Goal: Task Accomplishment & Management: Complete application form

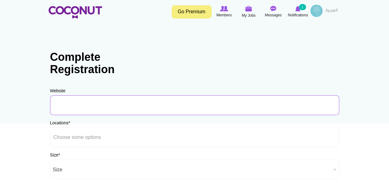
click at [104, 105] on input "URL" at bounding box center [194, 105] width 289 height 20
paste input "[URL][DOMAIN_NAME]"
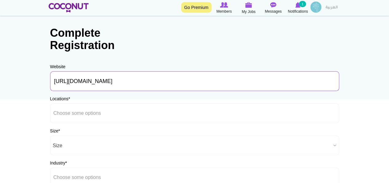
scroll to position [62, 0]
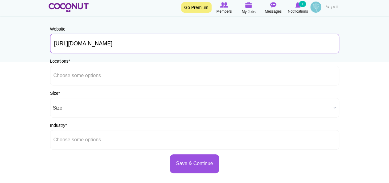
type input "[URL][DOMAIN_NAME]"
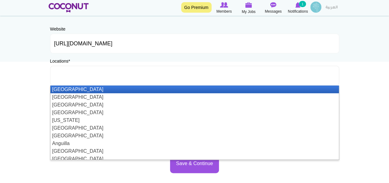
click at [92, 73] on input "text" at bounding box center [81, 76] width 55 height 6
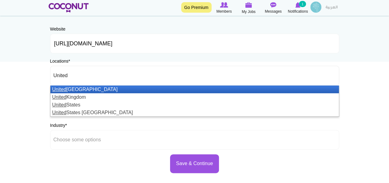
type input "United"
click at [96, 87] on li "[GEOGRAPHIC_DATA]" at bounding box center [194, 89] width 289 height 8
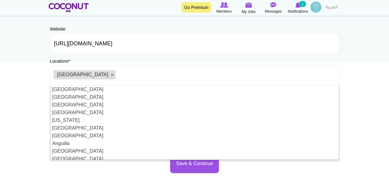
click at [14, 82] on body "Toggle navigation Go Premium Members My Jobs Post a Job Messages Notifications …" at bounding box center [194, 115] width 389 height 354
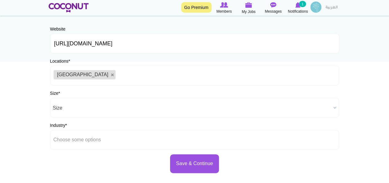
click at [127, 74] on ul "[GEOGRAPHIC_DATA]" at bounding box center [194, 76] width 289 height 20
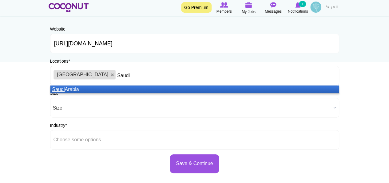
type input "Saudi"
click at [122, 89] on li "Saudi Arabia" at bounding box center [194, 89] width 289 height 8
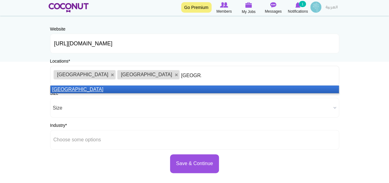
type input "[GEOGRAPHIC_DATA]"
click at [122, 89] on li "[GEOGRAPHIC_DATA]" at bounding box center [194, 89] width 289 height 8
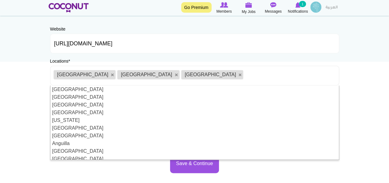
click at [25, 77] on body "Toggle navigation Go Premium Members My Jobs Post a Job Messages Notifications …" at bounding box center [194, 115] width 389 height 354
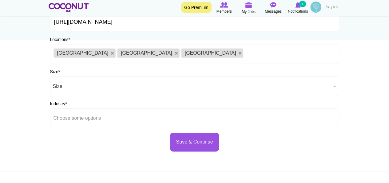
scroll to position [92, 0]
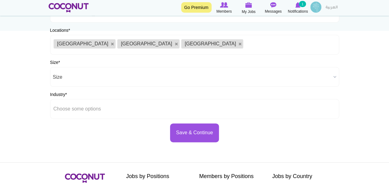
click at [147, 73] on span "Size" at bounding box center [192, 77] width 278 height 20
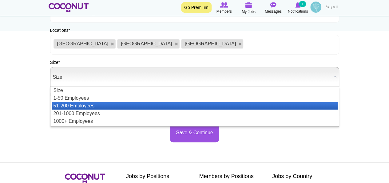
click at [112, 105] on li "51-200 Employees" at bounding box center [195, 106] width 286 height 8
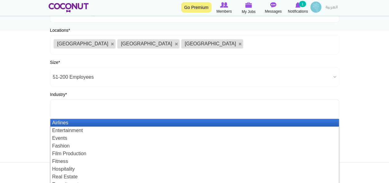
click at [86, 110] on input "text" at bounding box center [81, 109] width 55 height 6
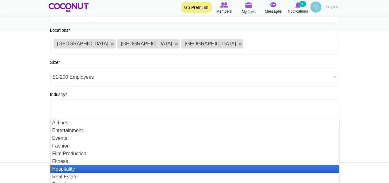
click at [78, 169] on li "Hospitality" at bounding box center [194, 169] width 289 height 8
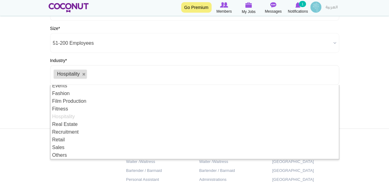
scroll to position [171, 0]
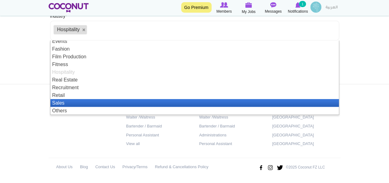
click at [108, 104] on li "Sales" at bounding box center [194, 103] width 289 height 8
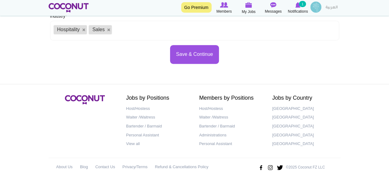
scroll to position [0, 0]
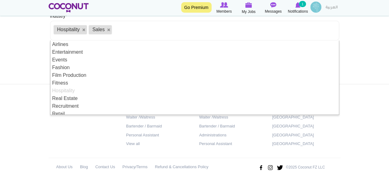
click at [20, 62] on body "Toggle navigation Go Premium Members My Jobs Post a Job Messages Notifications …" at bounding box center [194, 6] width 389 height 354
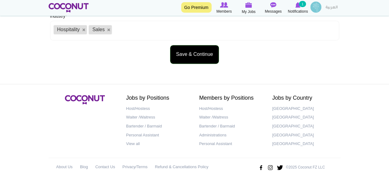
click at [178, 57] on button "Save & Continue" at bounding box center [194, 54] width 49 height 19
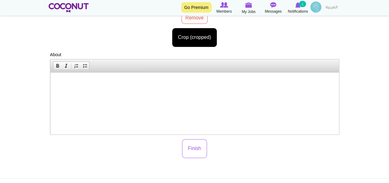
scroll to position [147, 0]
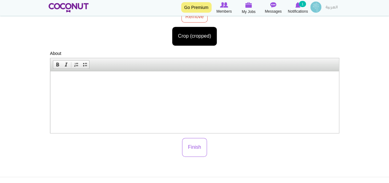
click at [220, 81] on p at bounding box center [194, 80] width 276 height 6
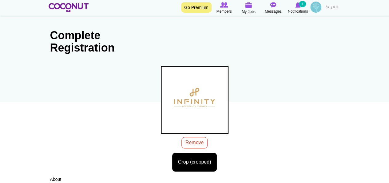
scroll to position [0, 0]
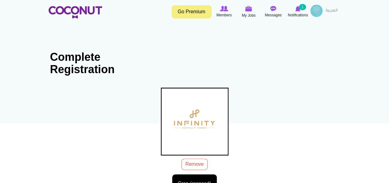
click at [50, 54] on h4 "Thousands of the coolest staff for all your recruitment needs." at bounding box center [119, 51] width 151 height 45
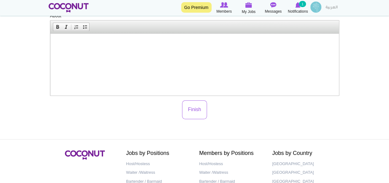
click at [139, 52] on html at bounding box center [194, 42] width 289 height 19
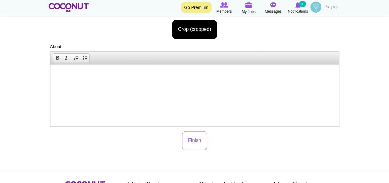
click at [179, 83] on html at bounding box center [194, 73] width 289 height 19
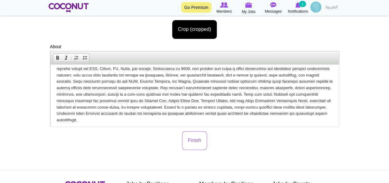
scroll to position [15, 0]
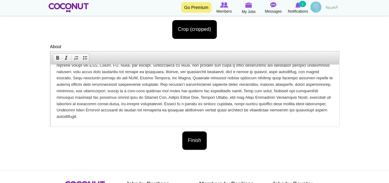
click at [193, 142] on button "Finish" at bounding box center [194, 140] width 25 height 19
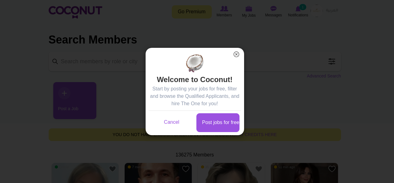
click at [238, 55] on button "×" at bounding box center [236, 54] width 8 height 8
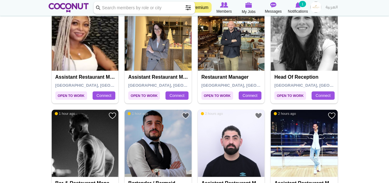
scroll to position [277, 0]
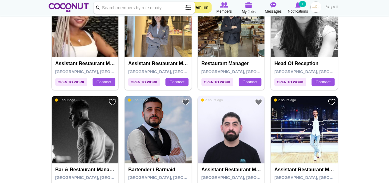
click at [283, 99] on span "2 hours ago" at bounding box center [285, 100] width 22 height 4
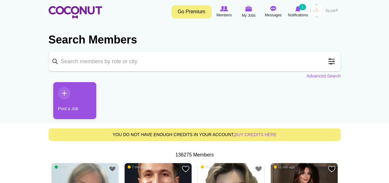
scroll to position [62, 0]
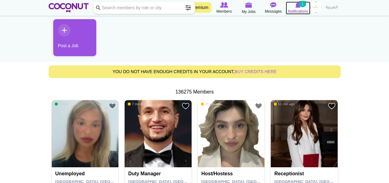
click at [299, 5] on img at bounding box center [298, 5] width 5 height 6
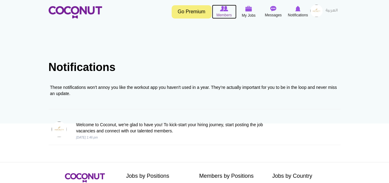
click at [225, 9] on img at bounding box center [224, 9] width 8 height 6
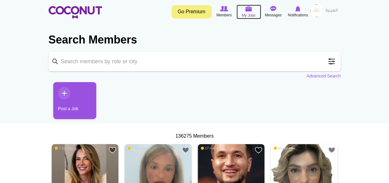
click at [252, 8] on icon at bounding box center [248, 8] width 23 height 7
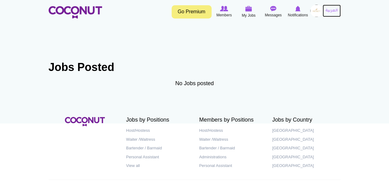
click at [328, 11] on link "العربية" at bounding box center [332, 11] width 18 height 12
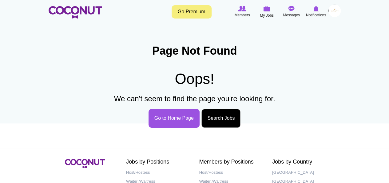
click at [232, 116] on link "Search Jobs" at bounding box center [221, 118] width 39 height 19
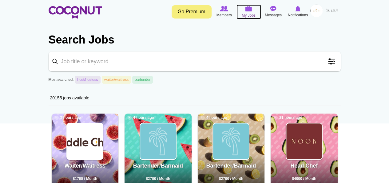
click at [249, 10] on img at bounding box center [249, 9] width 7 height 6
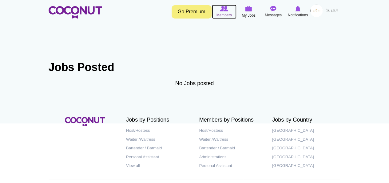
click at [224, 13] on span "Members" at bounding box center [223, 15] width 15 height 6
click at [328, 11] on link "العربية" at bounding box center [332, 11] width 18 height 12
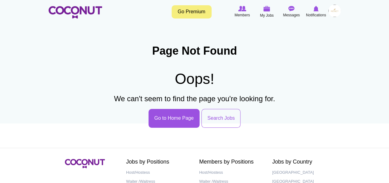
click at [335, 13] on img at bounding box center [335, 11] width 12 height 12
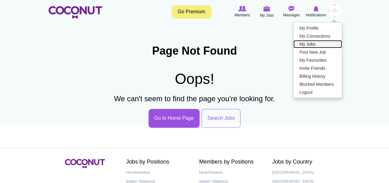
click at [316, 44] on link "My Jobs" at bounding box center [318, 44] width 49 height 8
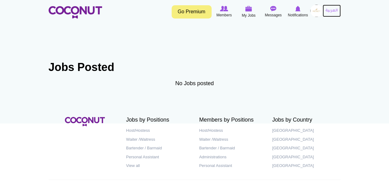
click at [324, 8] on link "العربية" at bounding box center [332, 11] width 18 height 12
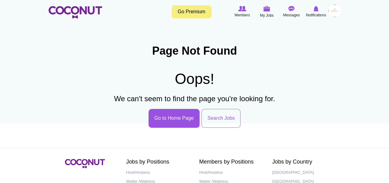
click at [335, 12] on img at bounding box center [335, 11] width 12 height 12
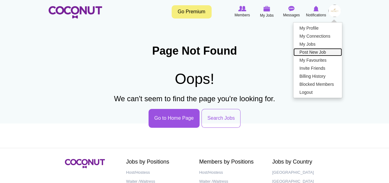
click at [328, 51] on link "Post New Job" at bounding box center [318, 52] width 49 height 8
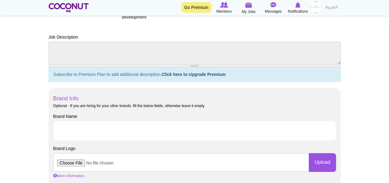
scroll to position [246, 0]
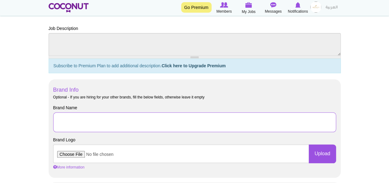
click at [159, 125] on input "Brand Name" at bounding box center [194, 122] width 283 height 20
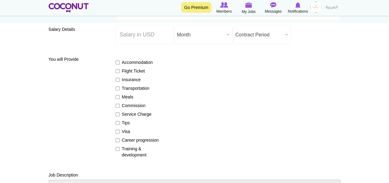
scroll to position [31, 0]
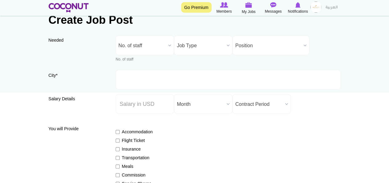
click at [189, 6] on link "Go Premium" at bounding box center [196, 7] width 30 height 10
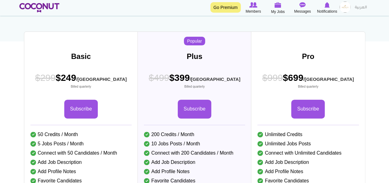
scroll to position [215, 0]
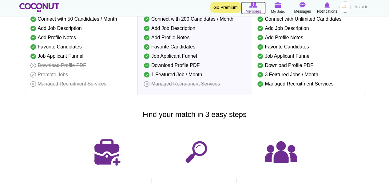
click at [255, 2] on icon at bounding box center [253, 5] width 25 height 7
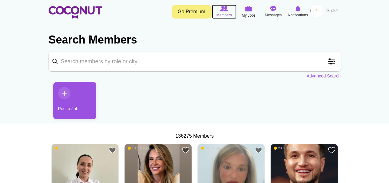
click at [227, 6] on img at bounding box center [224, 9] width 8 height 6
click at [66, 93] on link "Post a Job" at bounding box center [74, 100] width 43 height 37
click at [68, 91] on link "Post a Job" at bounding box center [74, 100] width 43 height 37
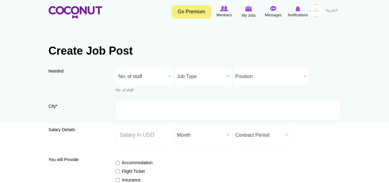
click at [195, 11] on link "Go Premium" at bounding box center [192, 11] width 40 height 13
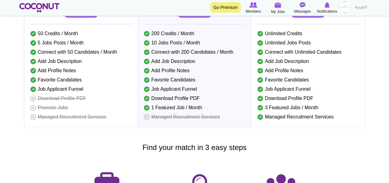
scroll to position [185, 0]
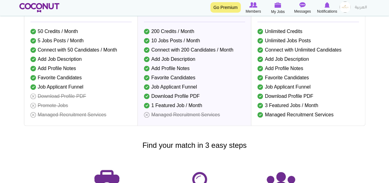
click at [233, 8] on link "Go Premium" at bounding box center [226, 7] width 30 height 10
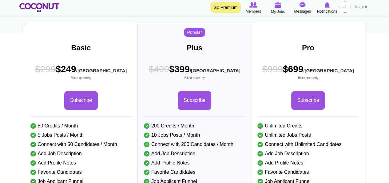
scroll to position [92, 0]
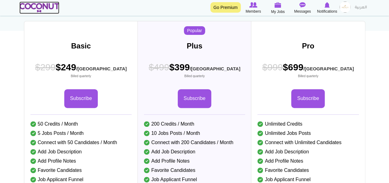
click at [42, 10] on img at bounding box center [39, 7] width 40 height 9
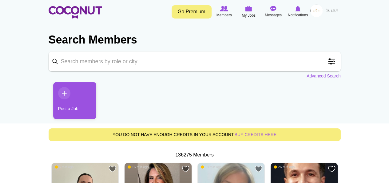
click at [70, 93] on link "Post a Job" at bounding box center [74, 100] width 43 height 37
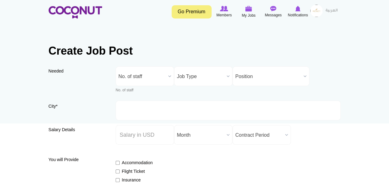
click at [167, 76] on b at bounding box center [170, 75] width 8 height 19
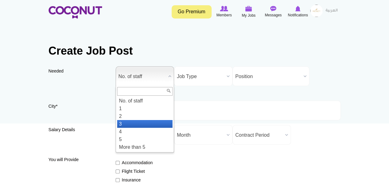
click at [142, 121] on li "3" at bounding box center [144, 124] width 55 height 8
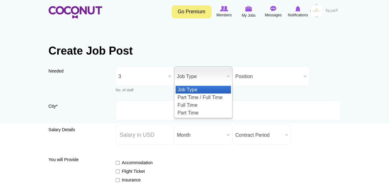
click at [230, 72] on b at bounding box center [228, 75] width 8 height 19
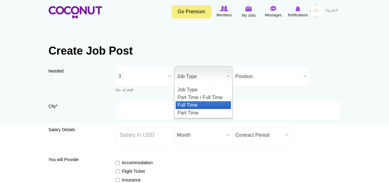
click at [214, 106] on li "Full Time" at bounding box center [203, 105] width 55 height 8
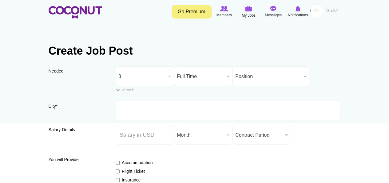
click at [299, 72] on span "Position" at bounding box center [268, 76] width 66 height 20
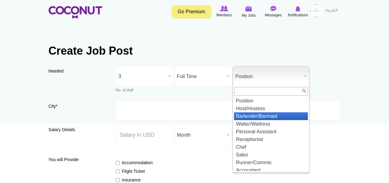
scroll to position [62, 0]
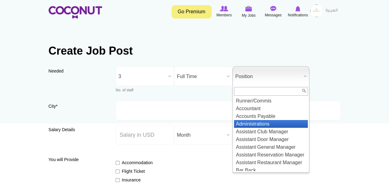
click at [257, 123] on li "Administrations" at bounding box center [271, 124] width 74 height 8
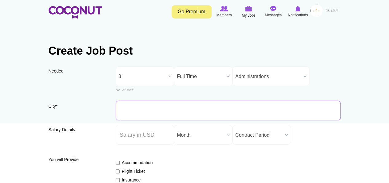
click at [149, 108] on input "City *" at bounding box center [228, 110] width 225 height 20
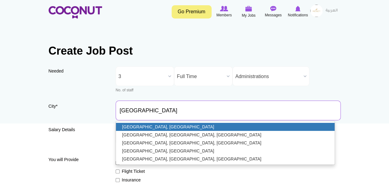
type input "[GEOGRAPHIC_DATA], [GEOGRAPHIC_DATA]"
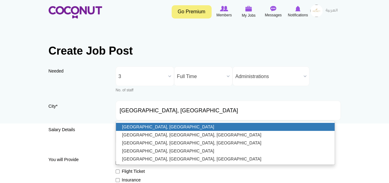
click at [159, 127] on link "[GEOGRAPHIC_DATA], [GEOGRAPHIC_DATA]" at bounding box center [225, 127] width 219 height 8
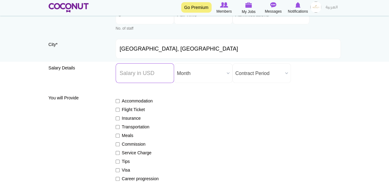
click at [127, 77] on input "Salary ($) *" at bounding box center [145, 73] width 58 height 20
type input "3"
click at [254, 74] on span "Contract Period" at bounding box center [258, 73] width 47 height 20
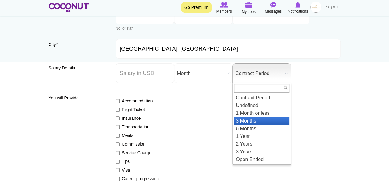
click at [250, 123] on li "3 Months" at bounding box center [261, 121] width 55 height 8
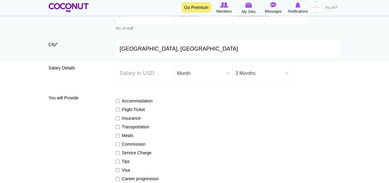
click at [217, 72] on span "Month" at bounding box center [200, 73] width 47 height 20
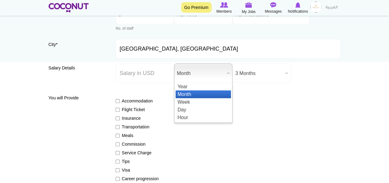
click at [201, 95] on li "Month" at bounding box center [203, 94] width 55 height 8
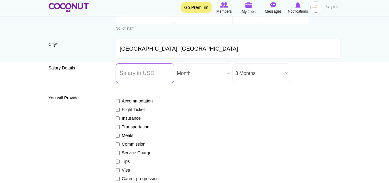
click at [143, 75] on input "Salary ($) *" at bounding box center [145, 73] width 58 height 20
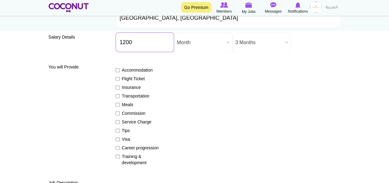
scroll to position [123, 0]
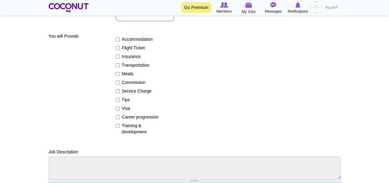
type input "1200"
click at [118, 125] on input "Training & development" at bounding box center [118, 125] width 4 height 4
checkbox input "true"
click at [117, 115] on input "Career progression" at bounding box center [118, 117] width 4 height 4
checkbox input "true"
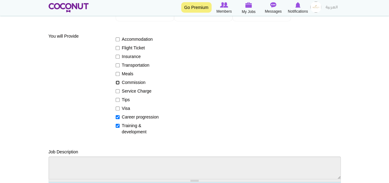
click at [118, 82] on input "Commission" at bounding box center [118, 82] width 4 height 4
checkbox input "true"
click at [119, 54] on label "Insurance" at bounding box center [138, 56] width 45 height 6
click at [119, 54] on input "Insurance" at bounding box center [118, 56] width 4 height 4
checkbox input "true"
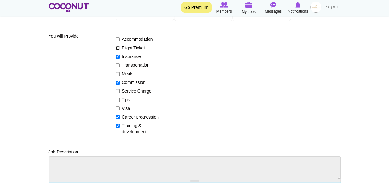
click at [118, 48] on input "Flight Ticket" at bounding box center [118, 48] width 4 height 4
checkbox input "true"
click at [118, 107] on input "Visa" at bounding box center [118, 108] width 4 height 4
checkbox input "true"
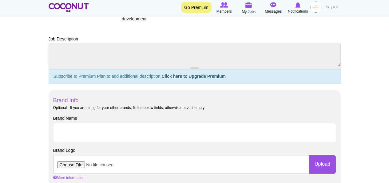
scroll to position [308, 0]
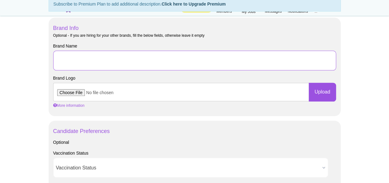
click at [92, 62] on input "Brand Name" at bounding box center [194, 60] width 283 height 20
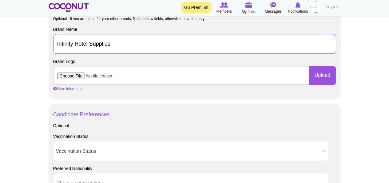
scroll to position [339, 0]
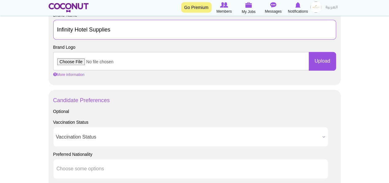
type input "Infinity Hotel Supplies"
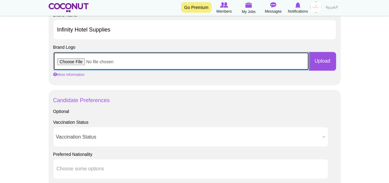
click at [79, 62] on input "file" at bounding box center [181, 61] width 256 height 18
type input "C:\fakepath\Capture.PNG"
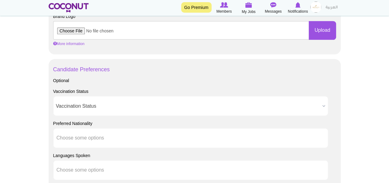
click at [89, 107] on span "Vaccination Status" at bounding box center [188, 106] width 264 height 20
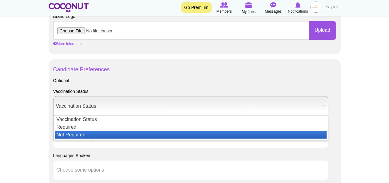
click at [91, 131] on li "Not Required" at bounding box center [191, 135] width 272 height 8
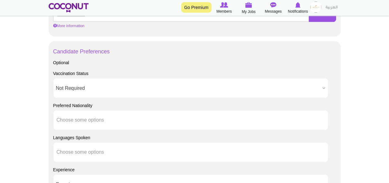
scroll to position [400, 0]
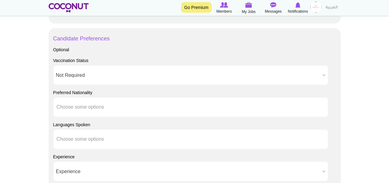
click at [86, 110] on li "Choose some options" at bounding box center [84, 106] width 55 height 13
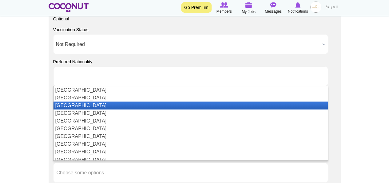
scroll to position [0, 0]
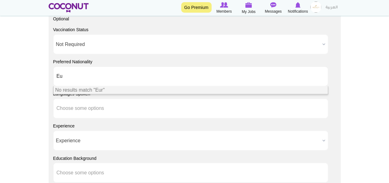
type input "E"
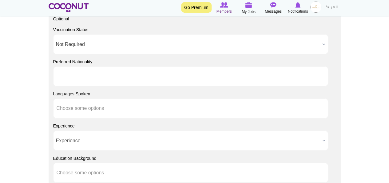
type input "Choose some options"
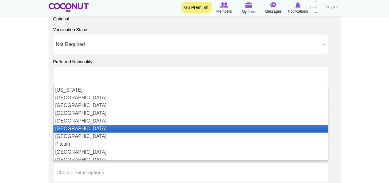
scroll to position [1324, 0]
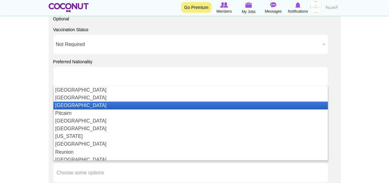
click at [90, 104] on li "Philippines" at bounding box center [191, 105] width 275 height 8
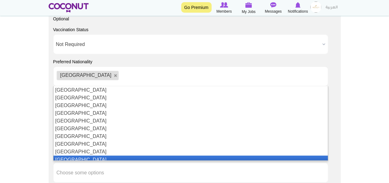
scroll to position [246, 0]
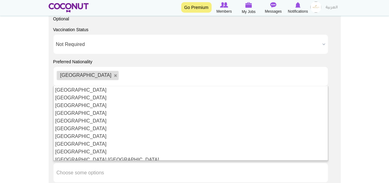
click at [86, 76] on li "Philippines" at bounding box center [88, 74] width 62 height 9
click at [114, 75] on link at bounding box center [116, 76] width 4 height 4
type input "Choose some options"
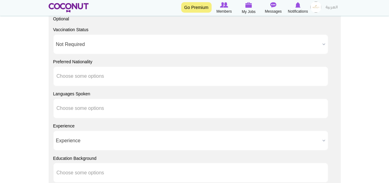
scroll to position [0, 0]
click at [107, 77] on input "Choose some options" at bounding box center [84, 76] width 55 height 6
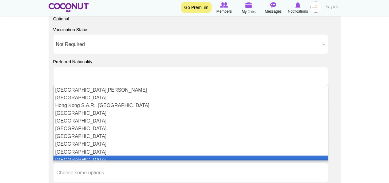
scroll to position [770, 0]
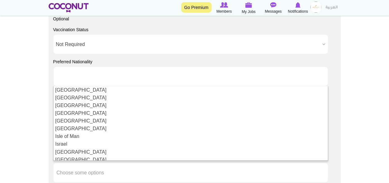
type input "Choose some options"
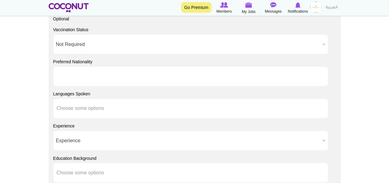
scroll to position [0, 0]
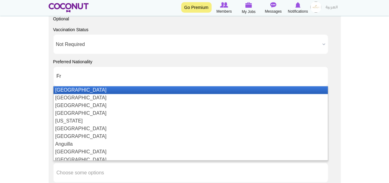
type input "Fra"
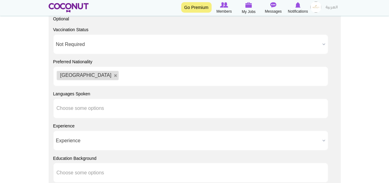
type input "I"
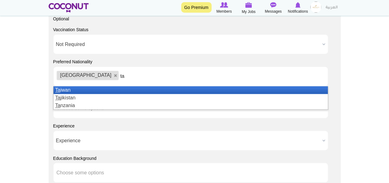
type input "t"
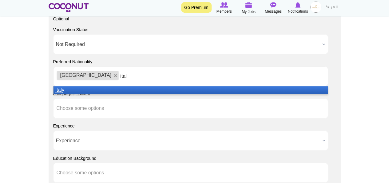
type input "ital"
click at [107, 88] on li "Ital y" at bounding box center [191, 90] width 275 height 8
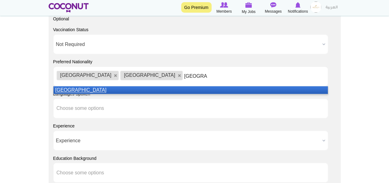
type input "Poland"
click at [153, 89] on li "Poland" at bounding box center [191, 90] width 275 height 8
type input "Slovakia"
click at [80, 88] on li "Slovakia" at bounding box center [191, 90] width 275 height 8
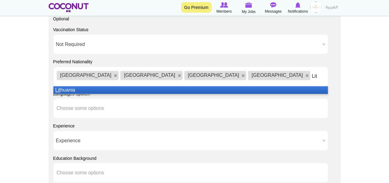
type input "Lit"
click at [128, 91] on li "Lit huania" at bounding box center [191, 90] width 275 height 8
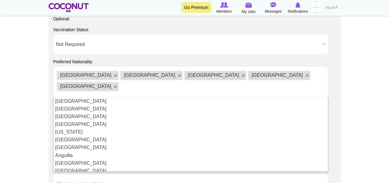
click at [2, 105] on body "Toggle navigation Go Premium Members My Jobs Post a Job Messages Notifications …" at bounding box center [194, -1] width 389 height 861
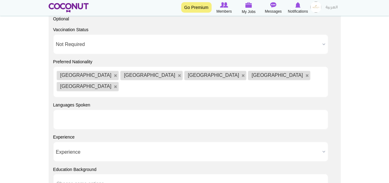
click at [73, 116] on input "text" at bounding box center [84, 119] width 55 height 6
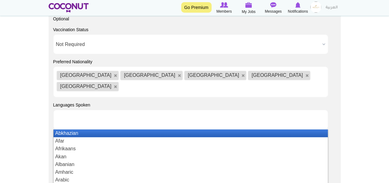
scroll to position [462, 0]
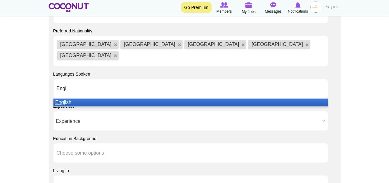
type input "Engl"
click at [67, 98] on li "Engl ish" at bounding box center [191, 102] width 275 height 8
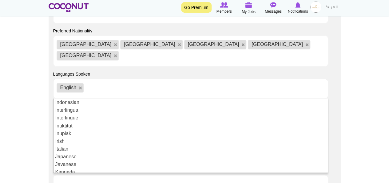
scroll to position [677, 0]
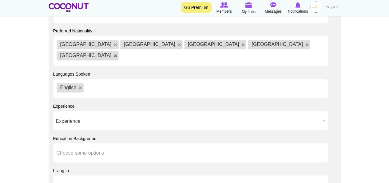
click at [118, 54] on link at bounding box center [116, 56] width 4 height 4
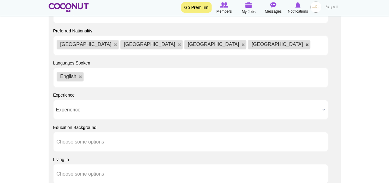
click at [306, 43] on link at bounding box center [308, 45] width 4 height 4
click at [184, 46] on li "Poland" at bounding box center [215, 44] width 62 height 9
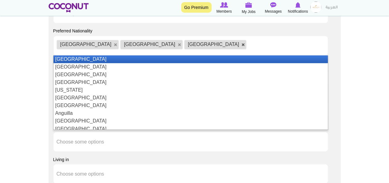
click at [242, 43] on link at bounding box center [244, 45] width 4 height 4
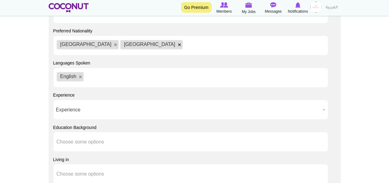
click at [178, 45] on link at bounding box center [180, 45] width 4 height 4
click at [114, 43] on link at bounding box center [116, 45] width 4 height 4
type input "Choose some options"
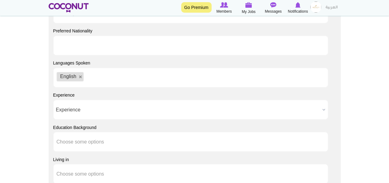
click at [73, 43] on input "text" at bounding box center [84, 45] width 55 height 6
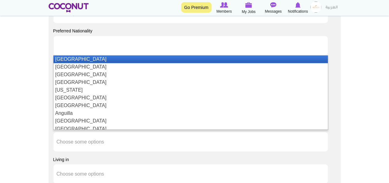
click at [73, 43] on input "text" at bounding box center [84, 45] width 55 height 6
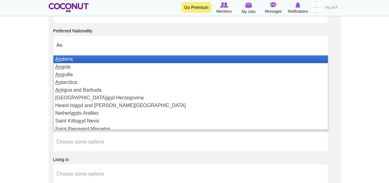
type input "A"
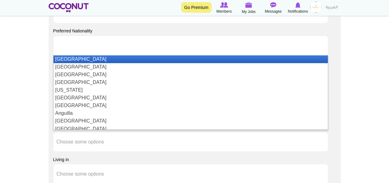
type input "Choose some options"
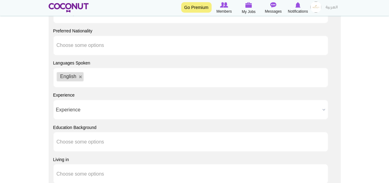
scroll to position [493, 0]
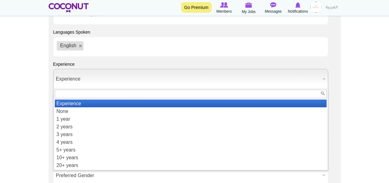
click at [106, 79] on span "Experience" at bounding box center [188, 79] width 264 height 20
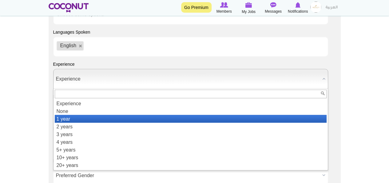
click at [88, 116] on li "1 year" at bounding box center [191, 119] width 272 height 8
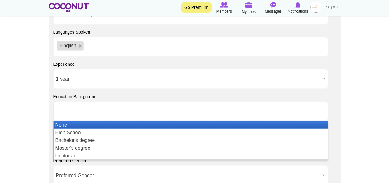
click at [91, 112] on input "text" at bounding box center [84, 111] width 55 height 6
click at [93, 127] on li "None" at bounding box center [191, 124] width 275 height 8
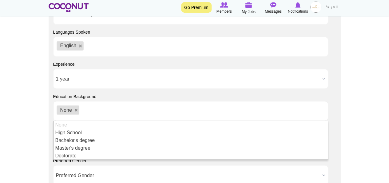
click at [76, 109] on link at bounding box center [76, 110] width 4 height 4
type input "Choose some options"
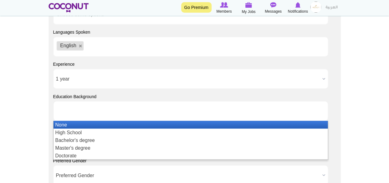
click at [78, 110] on input "text" at bounding box center [84, 111] width 55 height 6
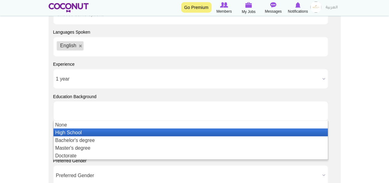
click at [88, 133] on li "High School" at bounding box center [191, 132] width 275 height 8
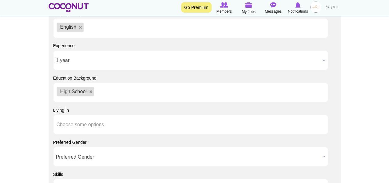
scroll to position [523, 0]
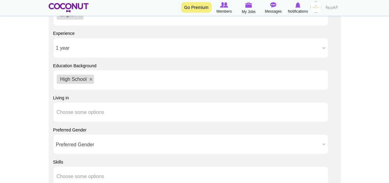
click at [110, 111] on input "Choose some options" at bounding box center [84, 112] width 55 height 6
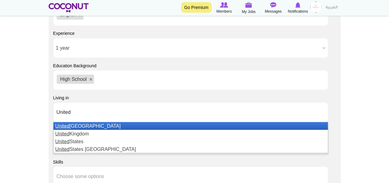
type input "United"
click at [101, 124] on li "United Arab Emirates" at bounding box center [191, 126] width 275 height 8
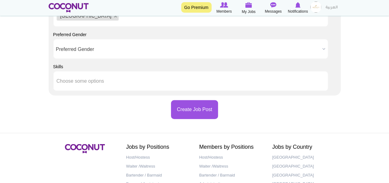
scroll to position [616, 0]
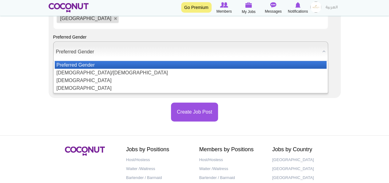
click at [84, 52] on span "Preferred Gender" at bounding box center [188, 52] width 264 height 20
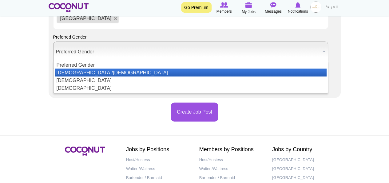
click at [84, 69] on li "Male/Female" at bounding box center [191, 73] width 272 height 8
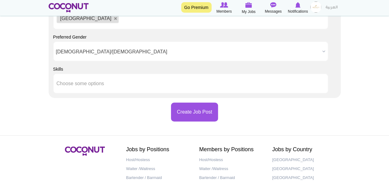
click at [81, 84] on input "Choose some options" at bounding box center [84, 84] width 55 height 6
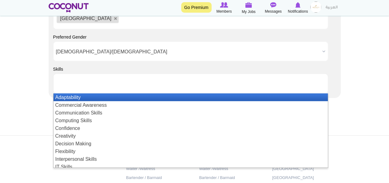
click at [84, 96] on li "Adaptability" at bounding box center [191, 97] width 275 height 8
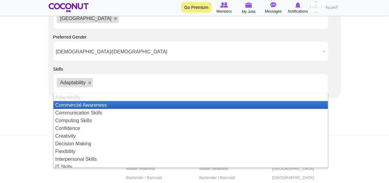
click at [134, 77] on ul "Adaptability" at bounding box center [191, 84] width 276 height 20
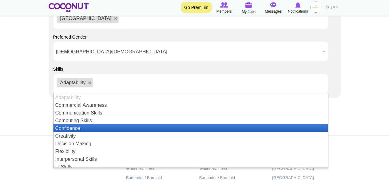
click at [89, 129] on li "Confidence" at bounding box center [191, 128] width 275 height 8
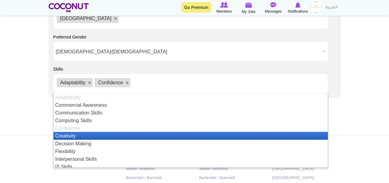
click at [90, 135] on li "Creativity" at bounding box center [191, 136] width 275 height 8
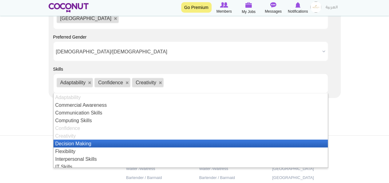
click at [92, 142] on li "Decision Making" at bounding box center [191, 143] width 275 height 8
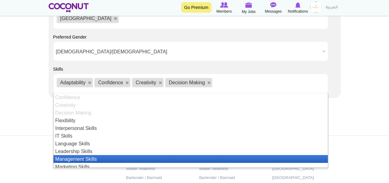
scroll to position [123, 0]
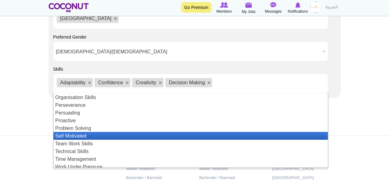
click at [81, 133] on li "Self Motivated" at bounding box center [191, 136] width 275 height 8
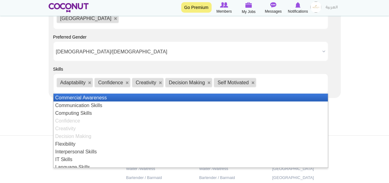
scroll to position [0, 0]
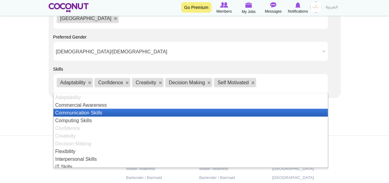
click at [81, 111] on li "Communication Skills" at bounding box center [191, 113] width 275 height 8
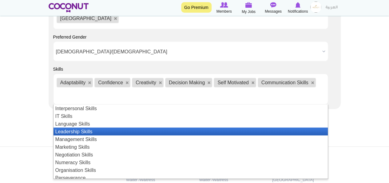
scroll to position [134, 0]
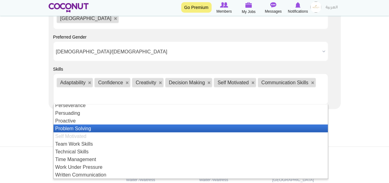
click at [76, 124] on li "Problem Solving" at bounding box center [191, 128] width 275 height 8
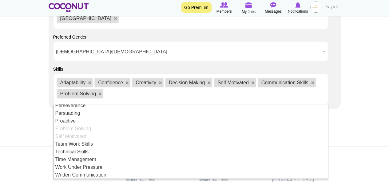
scroll to position [7, 0]
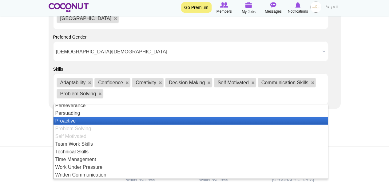
click at [81, 118] on li "Proactive" at bounding box center [191, 121] width 275 height 8
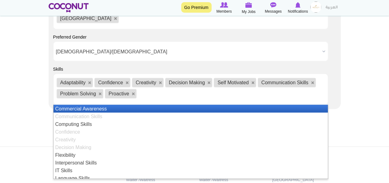
click at [57, 110] on li "Commercial Awareness" at bounding box center [191, 109] width 275 height 8
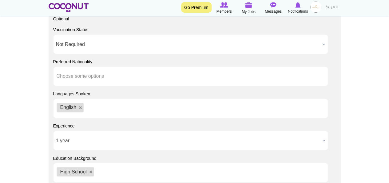
scroll to position [400, 0]
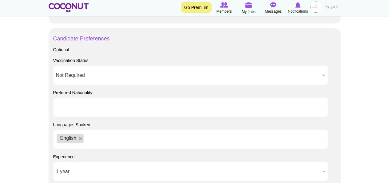
click at [73, 104] on input "text" at bounding box center [84, 107] width 55 height 6
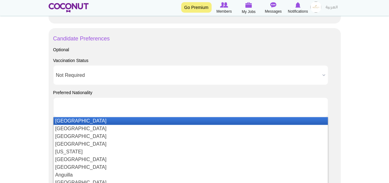
click at [14, 90] on body "Toggle navigation Go Premium Members My Jobs Post a Job Messages Notifications …" at bounding box center [194, 30] width 389 height 861
type input "Choose some options"
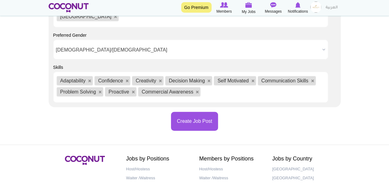
scroll to position [646, 0]
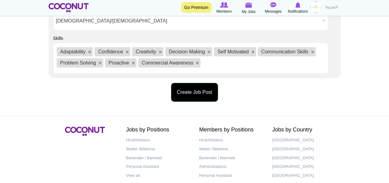
click at [192, 96] on button "Create Job Post" at bounding box center [194, 92] width 47 height 19
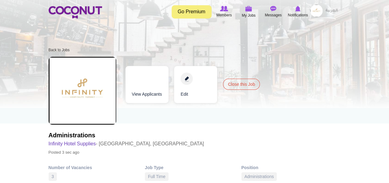
click at [184, 79] on link "Edit" at bounding box center [195, 84] width 43 height 37
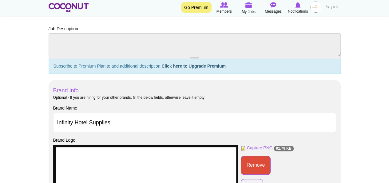
scroll to position [246, 0]
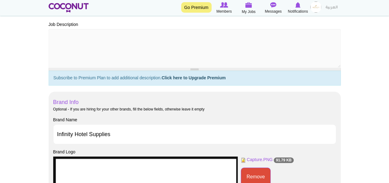
drag, startPoint x: 195, startPoint y: 51, endPoint x: 197, endPoint y: 67, distance: 16.4
click at [197, 68] on div at bounding box center [195, 69] width 292 height 3
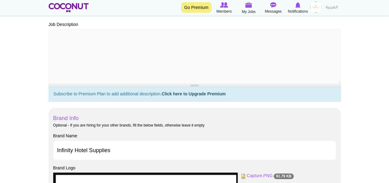
drag, startPoint x: 196, startPoint y: 67, endPoint x: 198, endPoint y: 89, distance: 21.9
click at [198, 87] on div at bounding box center [195, 85] width 292 height 3
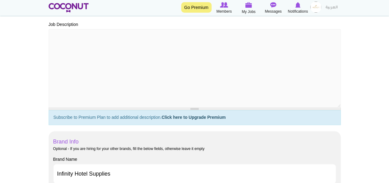
click at [195, 107] on div at bounding box center [195, 69] width 292 height 81
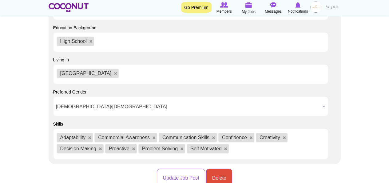
scroll to position [824, 0]
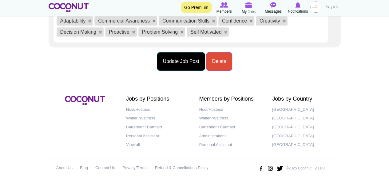
click at [191, 62] on button "Update Job Post" at bounding box center [181, 61] width 48 height 19
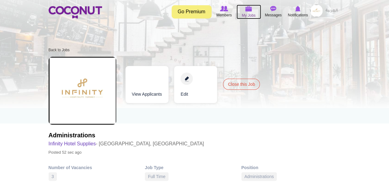
click at [249, 12] on icon at bounding box center [248, 8] width 23 height 7
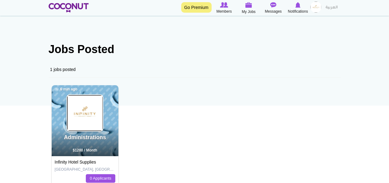
scroll to position [31, 0]
